Goal: Information Seeking & Learning: Learn about a topic

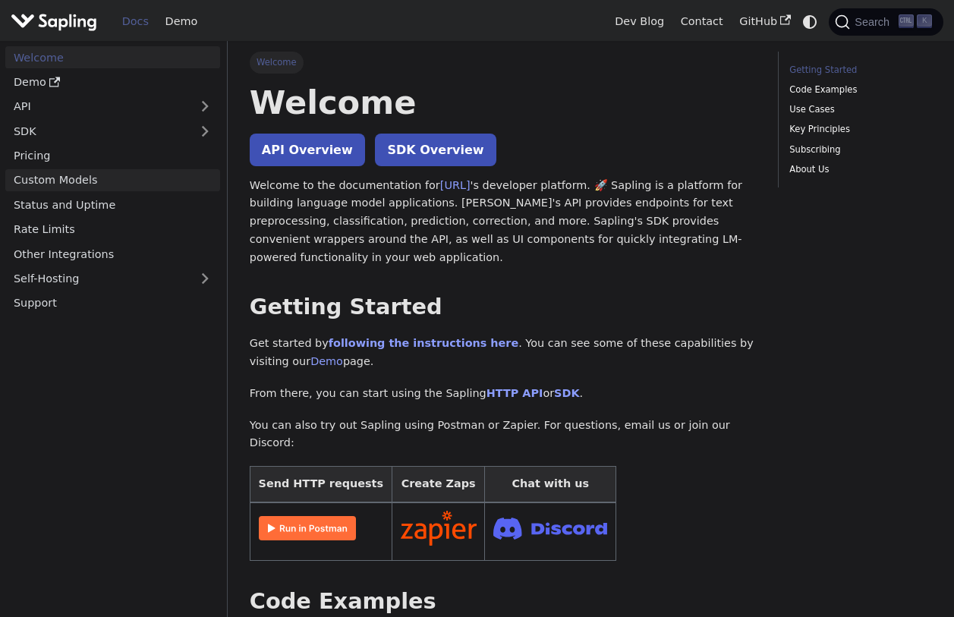
click at [81, 179] on link "Custom Models" at bounding box center [112, 180] width 215 height 22
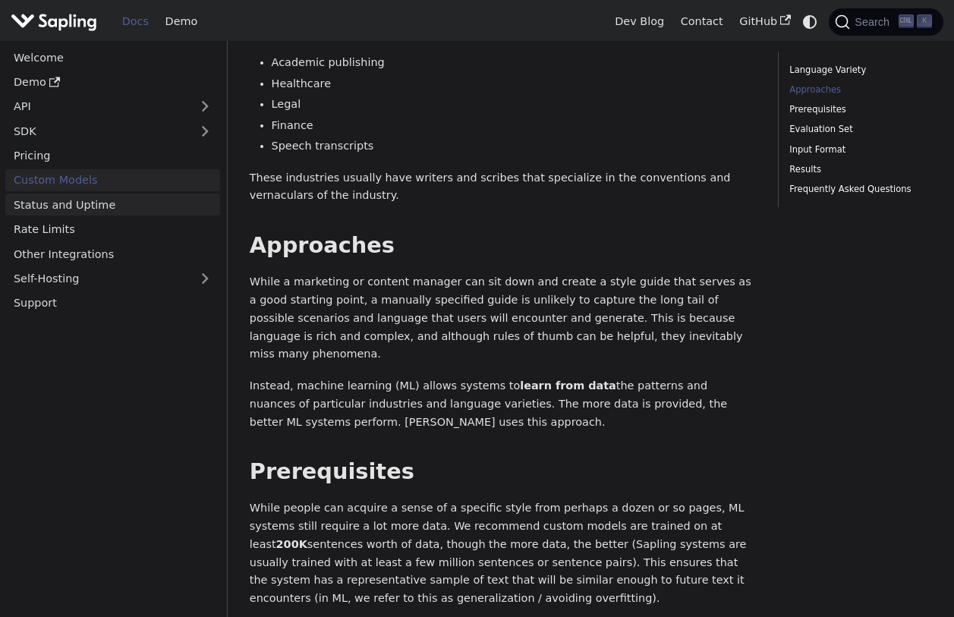
scroll to position [835, 0]
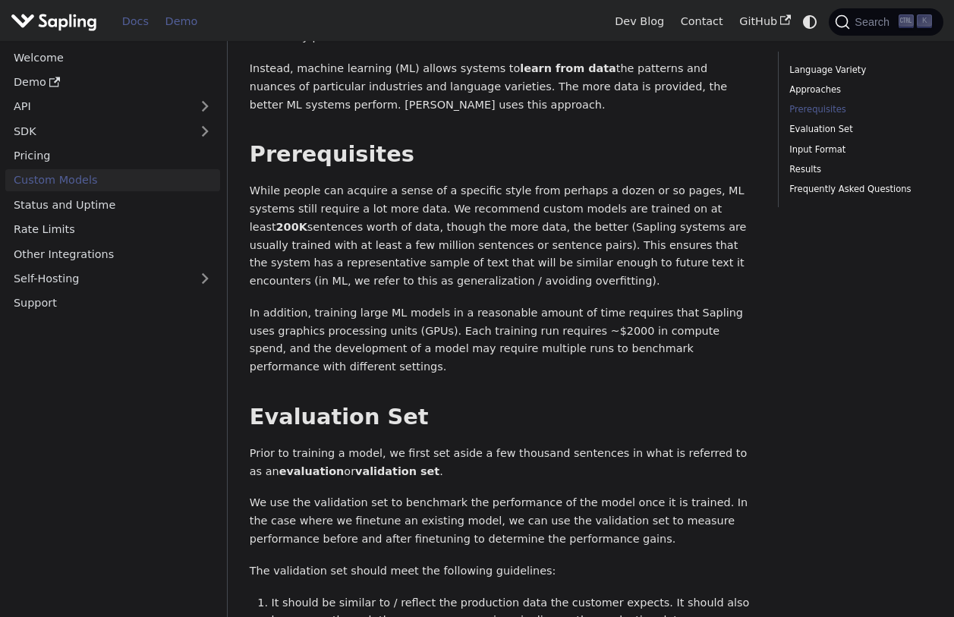
click at [195, 30] on link "Demo" at bounding box center [181, 22] width 49 height 24
click at [54, 20] on img "Main" at bounding box center [54, 22] width 87 height 22
